Goal: Task Accomplishment & Management: Manage account settings

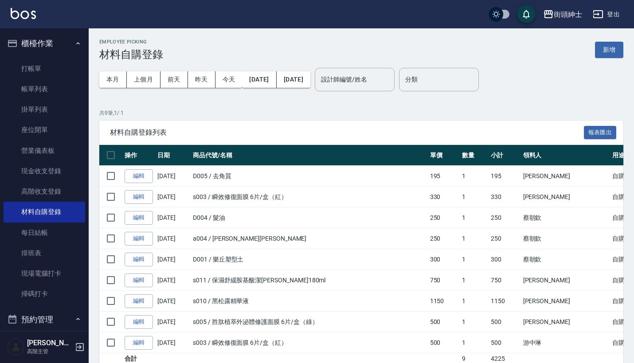
click at [71, 33] on button "櫃檯作業" at bounding box center [45, 43] width 82 height 23
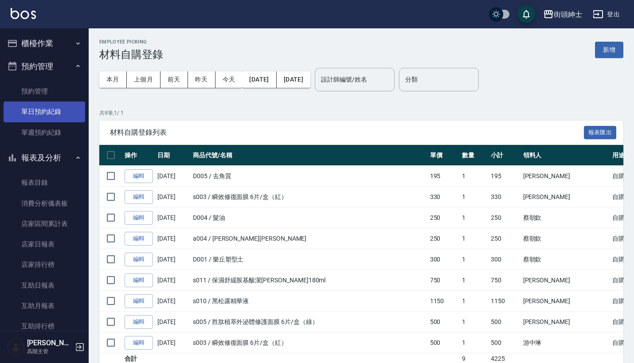
click at [53, 104] on link "單日預約紀錄" at bounding box center [45, 112] width 82 height 20
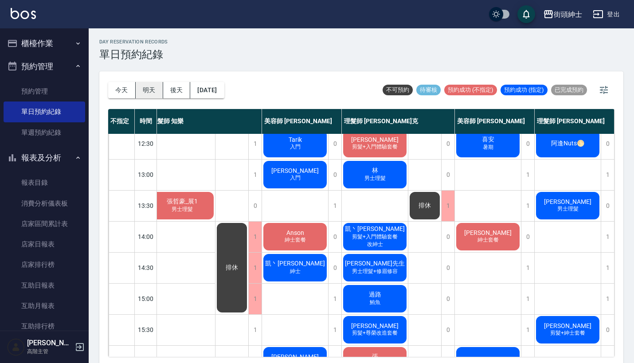
click at [152, 85] on button "明天" at bounding box center [150, 90] width 28 height 16
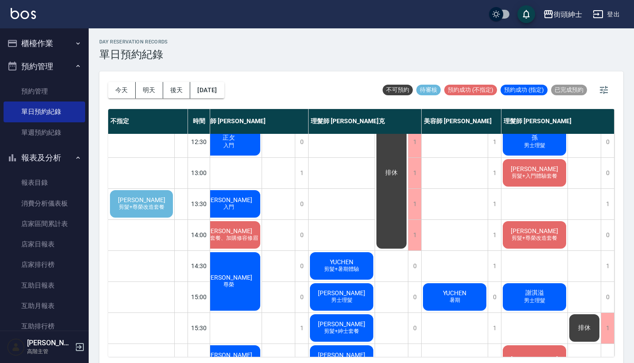
click at [160, 199] on div "[PERSON_NAME] 剪髮+尊榮改造套餐" at bounding box center [142, 204] width 66 height 30
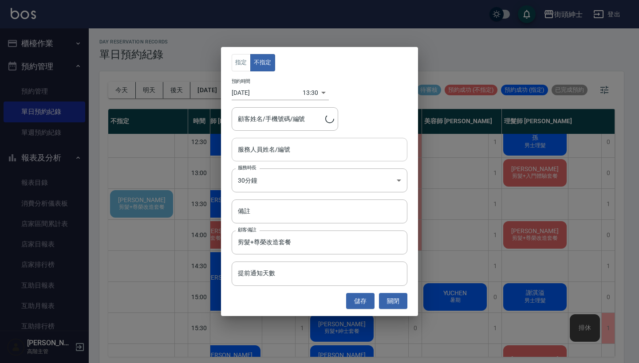
type input "[PERSON_NAME]/0970805907"
click at [283, 154] on input "服務人員姓名/編號" at bounding box center [320, 150] width 168 height 16
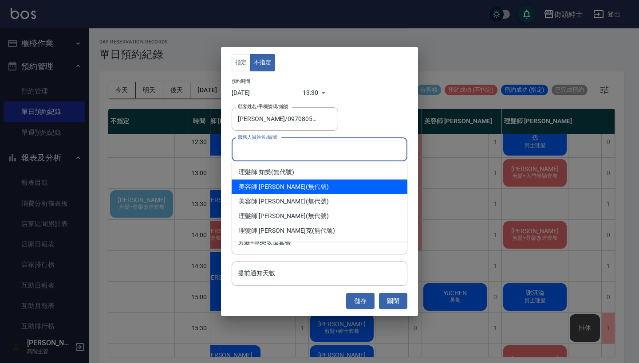
click at [280, 189] on div "美容師 [PERSON_NAME] (無代號)" at bounding box center [320, 187] width 176 height 15
type input "美容師 [PERSON_NAME](無代號)"
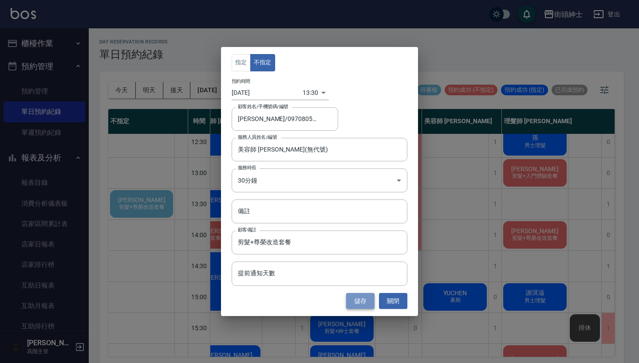
click at [365, 303] on button "儲存" at bounding box center [360, 301] width 28 height 16
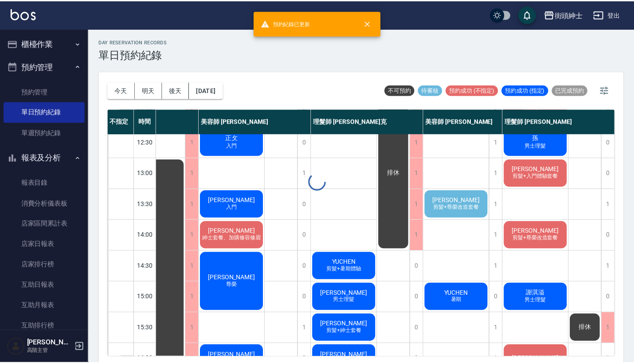
scroll to position [101, 41]
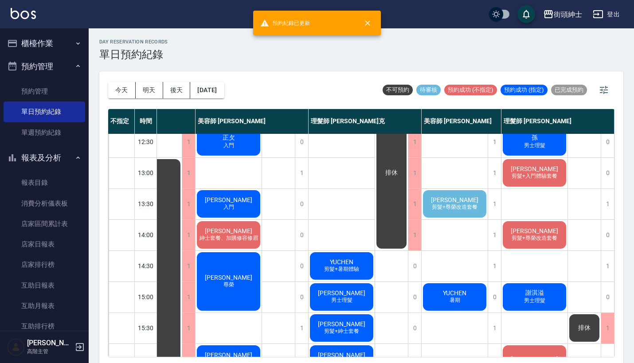
click at [465, 204] on span "剪髮+尊榮改造套餐" at bounding box center [454, 208] width 49 height 8
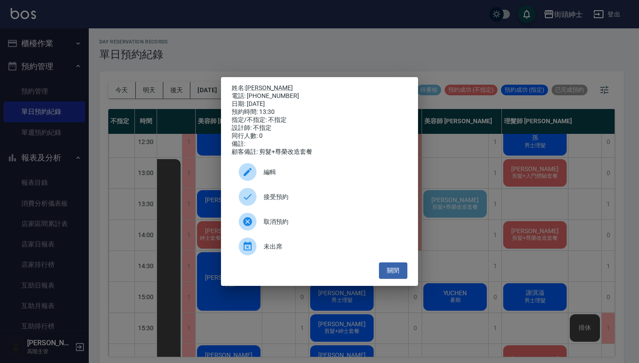
click at [470, 173] on div "姓名: [PERSON_NAME] 電話: [PHONE_NUMBER] 日期: [DATE] 預約時間: 13:30 指定/不指定: 不指定 設計師: 不指…" at bounding box center [319, 181] width 639 height 363
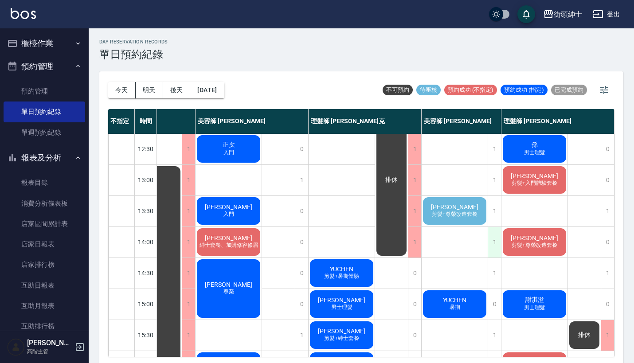
scroll to position [81, 41]
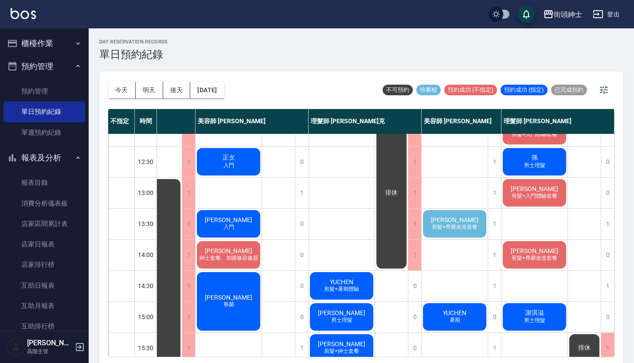
click at [456, 220] on span "[PERSON_NAME]" at bounding box center [454, 220] width 51 height 7
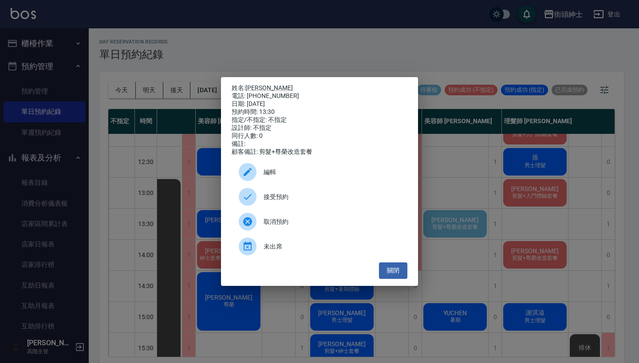
click at [303, 201] on span "接受預約" at bounding box center [332, 197] width 137 height 9
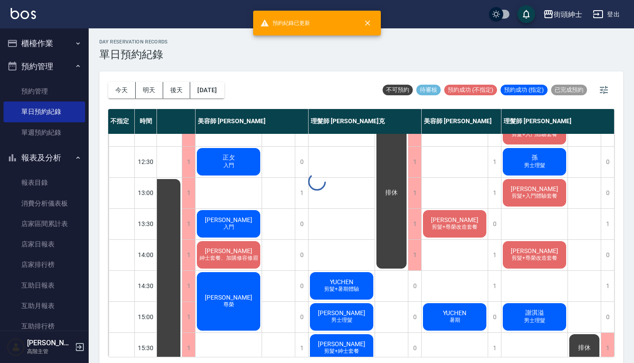
click at [468, 225] on div at bounding box center [317, 181] width 634 height 363
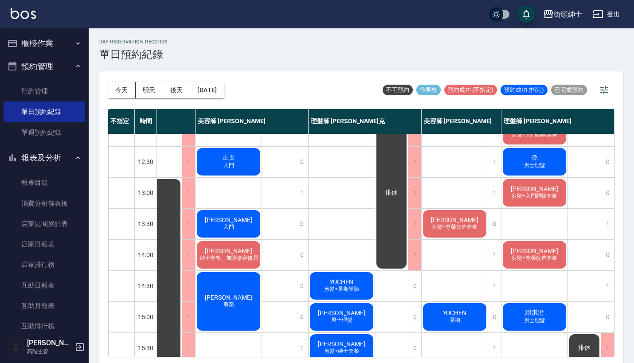
click at [447, 222] on span "[PERSON_NAME]" at bounding box center [454, 220] width 51 height 7
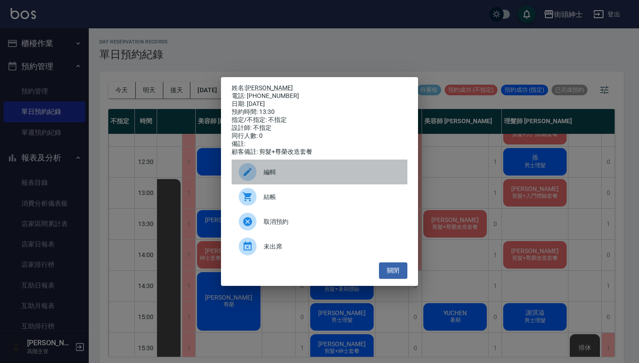
click at [312, 177] on span "編輯" at bounding box center [332, 172] width 137 height 9
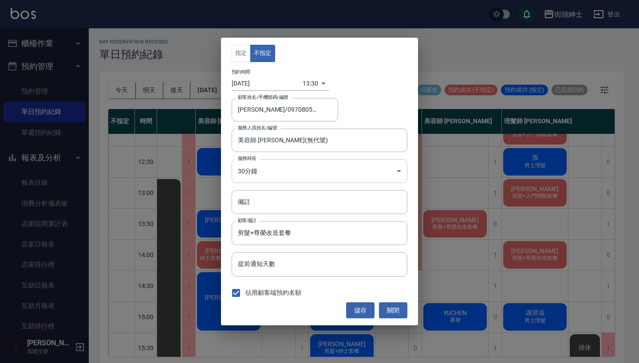
click at [280, 168] on body "街頭紳士 登出 櫃檯作業 打帳單 帳單列表 掛單列表 座位開單 營業儀表板 現金收支登錄 高階收支登錄 材料自購登錄 每日結帳 排班表 現場電腦打卡 掃碼打卡…" at bounding box center [319, 183] width 639 height 366
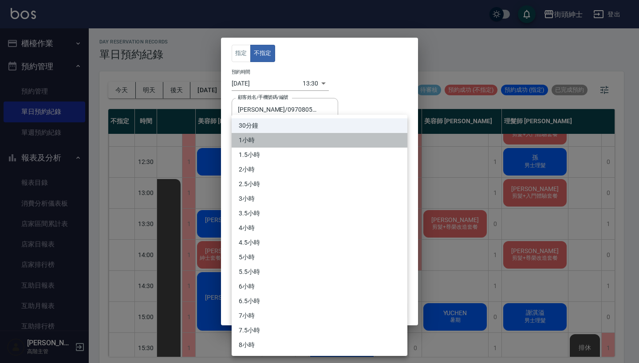
click at [290, 139] on li "1小時" at bounding box center [320, 140] width 176 height 15
type input "2"
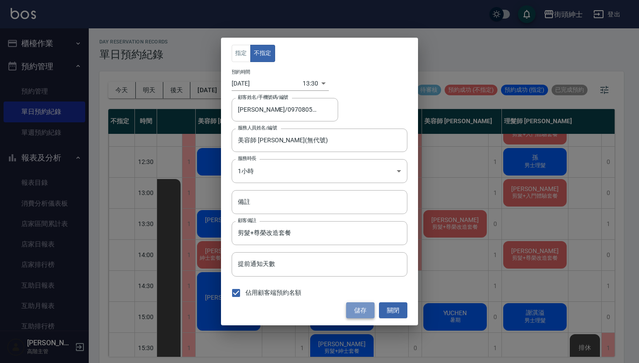
click at [361, 305] on button "儲存" at bounding box center [360, 311] width 28 height 16
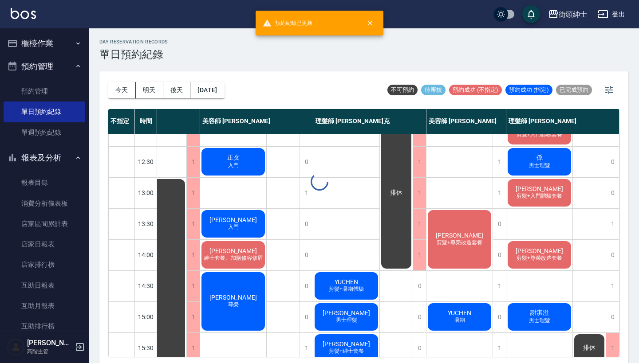
click at [461, 236] on div at bounding box center [319, 181] width 639 height 363
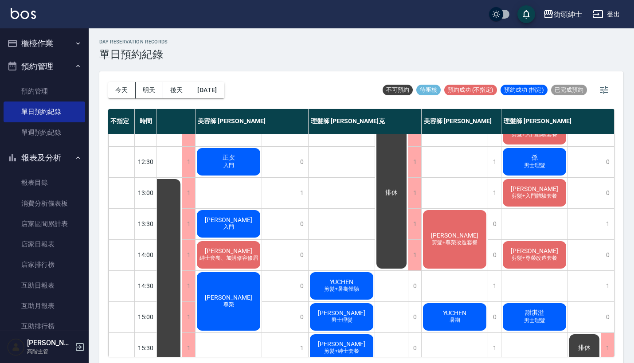
click at [476, 232] on div "[PERSON_NAME] 剪髮+尊榮改造套餐" at bounding box center [455, 239] width 66 height 61
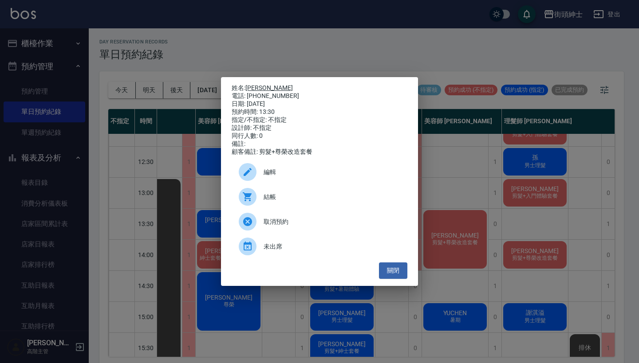
drag, startPoint x: 287, startPoint y: 93, endPoint x: 247, endPoint y: 87, distance: 40.0
click at [247, 87] on div "姓名: [PERSON_NAME] 電話: [PHONE_NUMBER] 日期: [DATE] 預約時間: 13:30 指定/不指定: 不指定 設計師: 不指…" at bounding box center [320, 120] width 176 height 72
copy div "姓名: [PERSON_NAME] 電話: [PHONE_NUMBER]"
click at [343, 49] on div "姓名: [PERSON_NAME] 電話: [PHONE_NUMBER] 日期: [DATE] 預約時間: 13:30 指定/不指定: 不指定 設計師: 不指…" at bounding box center [319, 181] width 639 height 363
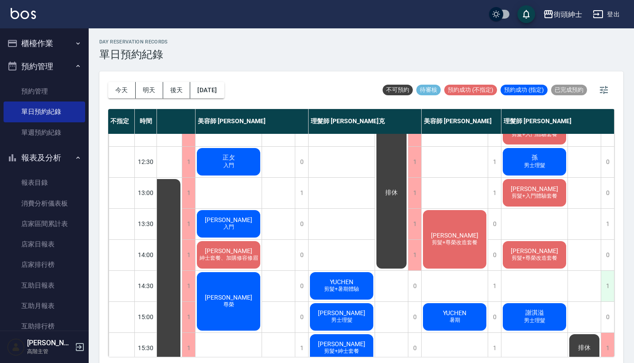
click at [606, 286] on div "1" at bounding box center [607, 286] width 13 height 31
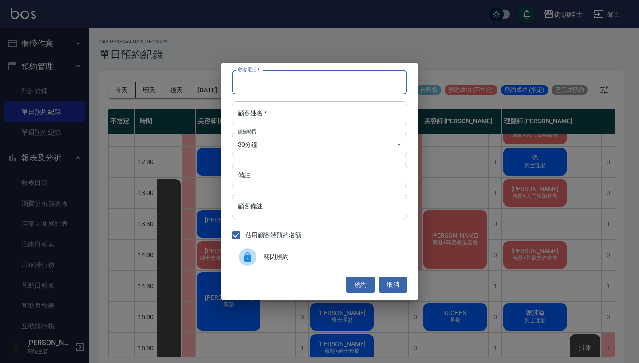
paste input "[PERSON_NAME] 電話: [PHONE_NUMBER]"
type input "[PERSON_NAME] 電話: [PHONE_NUMBER]"
paste input "[PERSON_NAME] 電話: [PHONE_NUMBER]"
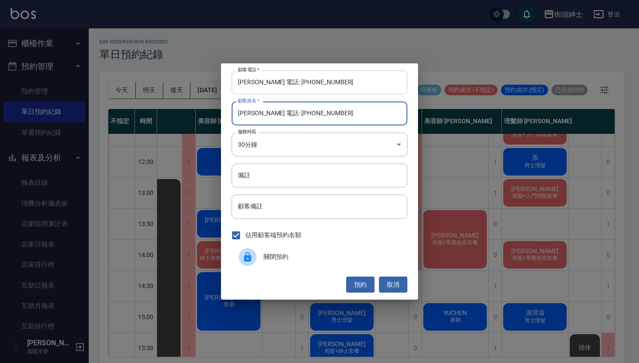
type input "[PERSON_NAME] 電話: [PHONE_NUMBER]"
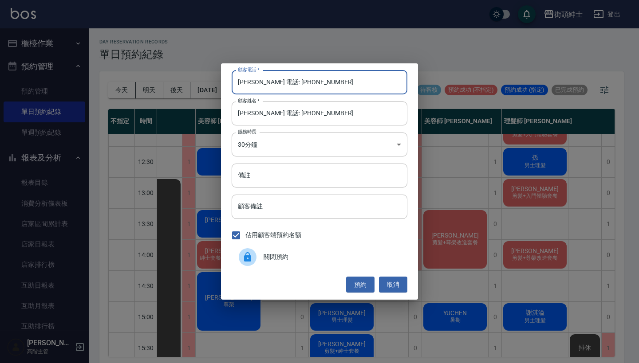
drag, startPoint x: 282, startPoint y: 82, endPoint x: 236, endPoint y: 82, distance: 46.1
click at [236, 82] on input "[PERSON_NAME] 電話: [PHONE_NUMBER]" at bounding box center [320, 83] width 176 height 24
type input "0970805907"
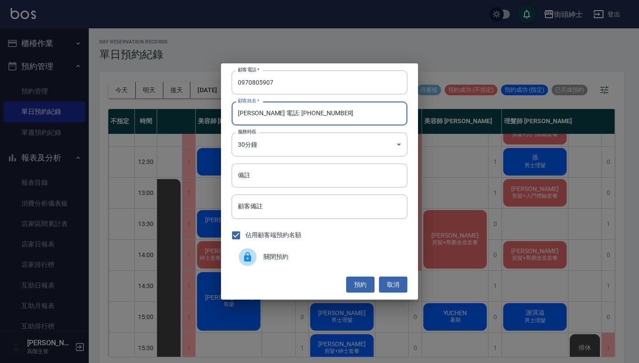
drag, startPoint x: 337, startPoint y: 116, endPoint x: 266, endPoint y: 114, distance: 71.0
click at [266, 114] on input "[PERSON_NAME] 電話: [PHONE_NUMBER]" at bounding box center [320, 114] width 176 height 24
type input "[PERSON_NAME]"
click at [359, 280] on button "預約" at bounding box center [360, 285] width 28 height 16
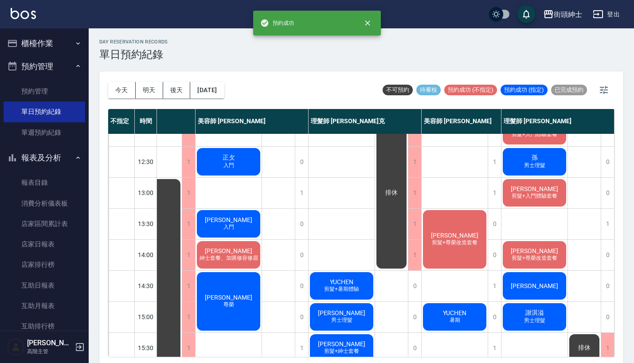
click at [532, 286] on span "[PERSON_NAME]" at bounding box center [534, 286] width 51 height 7
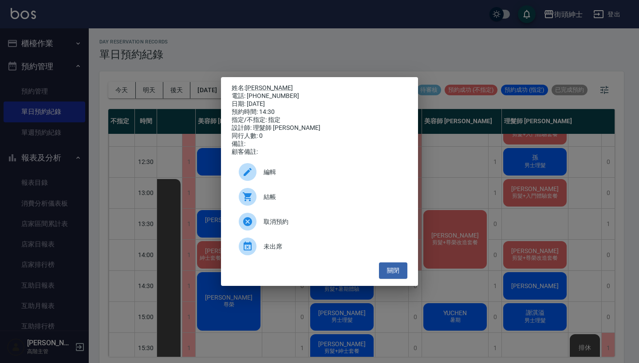
click at [312, 169] on div "編輯" at bounding box center [320, 172] width 176 height 25
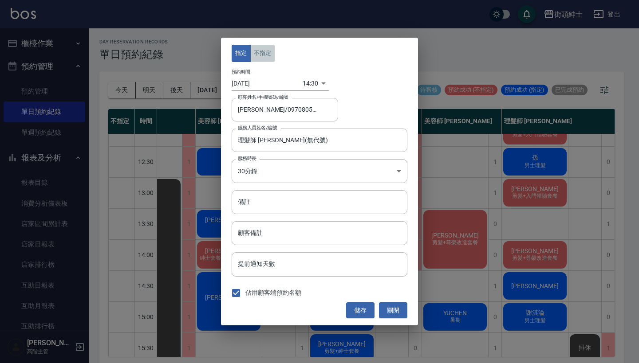
click at [262, 51] on button "不指定" at bounding box center [262, 53] width 25 height 17
click at [359, 305] on button "儲存" at bounding box center [360, 311] width 28 height 16
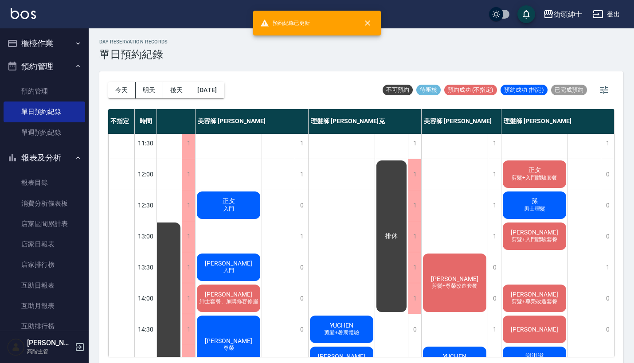
scroll to position [31, 41]
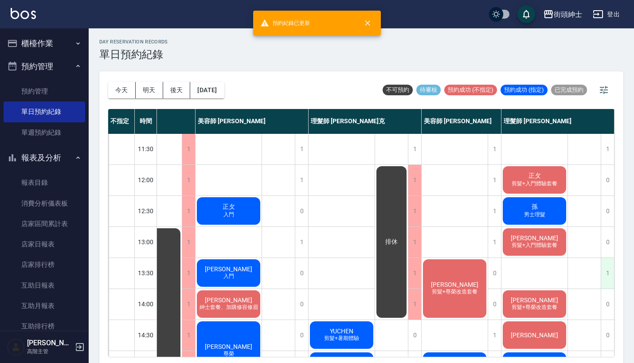
click at [606, 268] on div "1" at bounding box center [607, 273] width 13 height 31
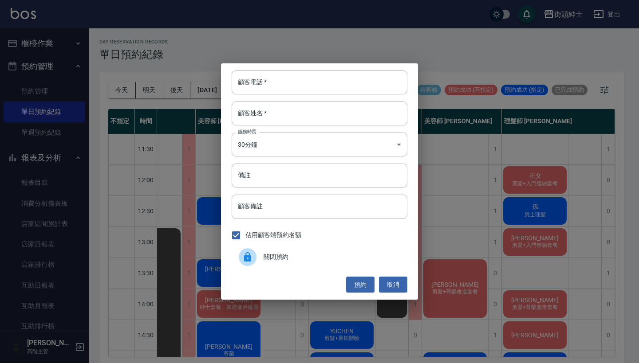
click at [313, 257] on span "關閉預約" at bounding box center [332, 256] width 137 height 9
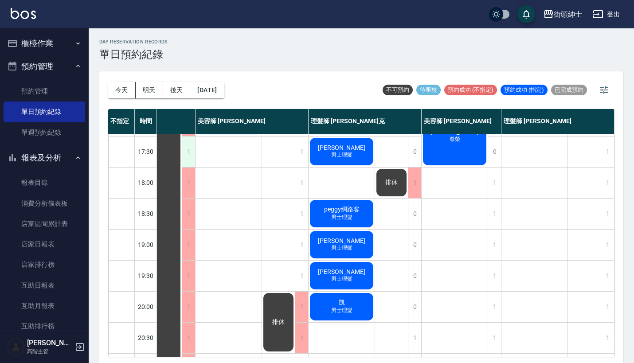
scroll to position [406, 41]
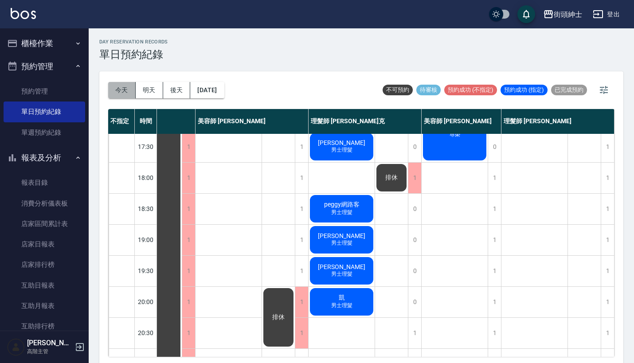
click at [127, 89] on button "今天" at bounding box center [122, 90] width 28 height 16
